Goal: Task Accomplishment & Management: Use online tool/utility

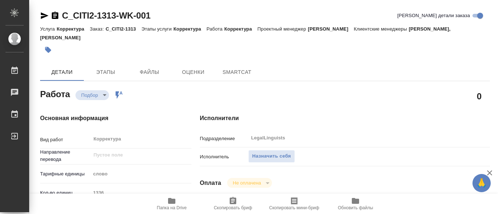
type textarea "x"
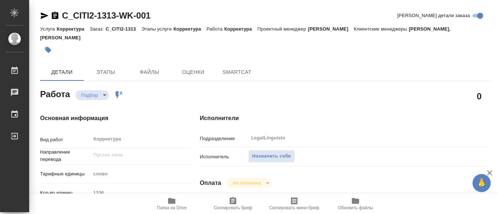
type textarea "x"
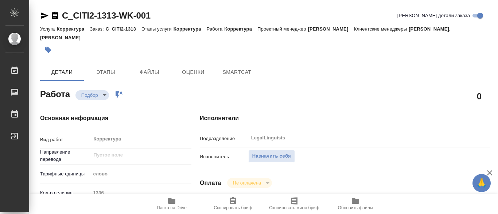
type textarea "x"
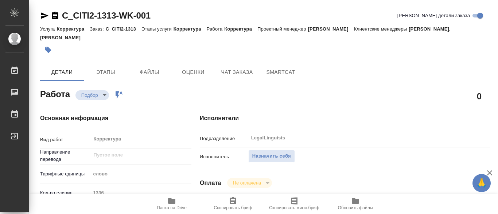
scroll to position [36, 0]
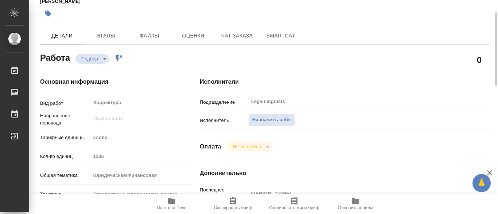
type textarea "x"
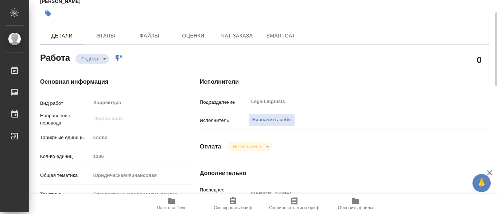
scroll to position [109, 0]
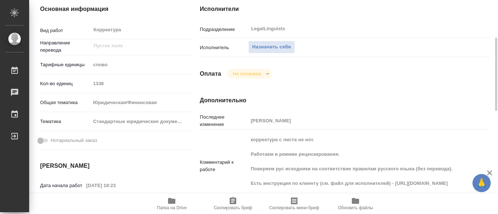
type textarea "x"
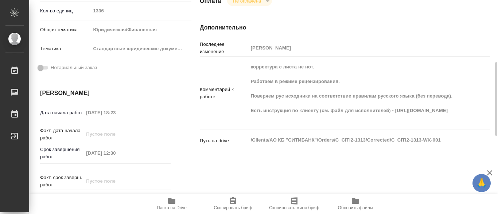
scroll to position [219, 0]
